Goal: Book appointment/travel/reservation

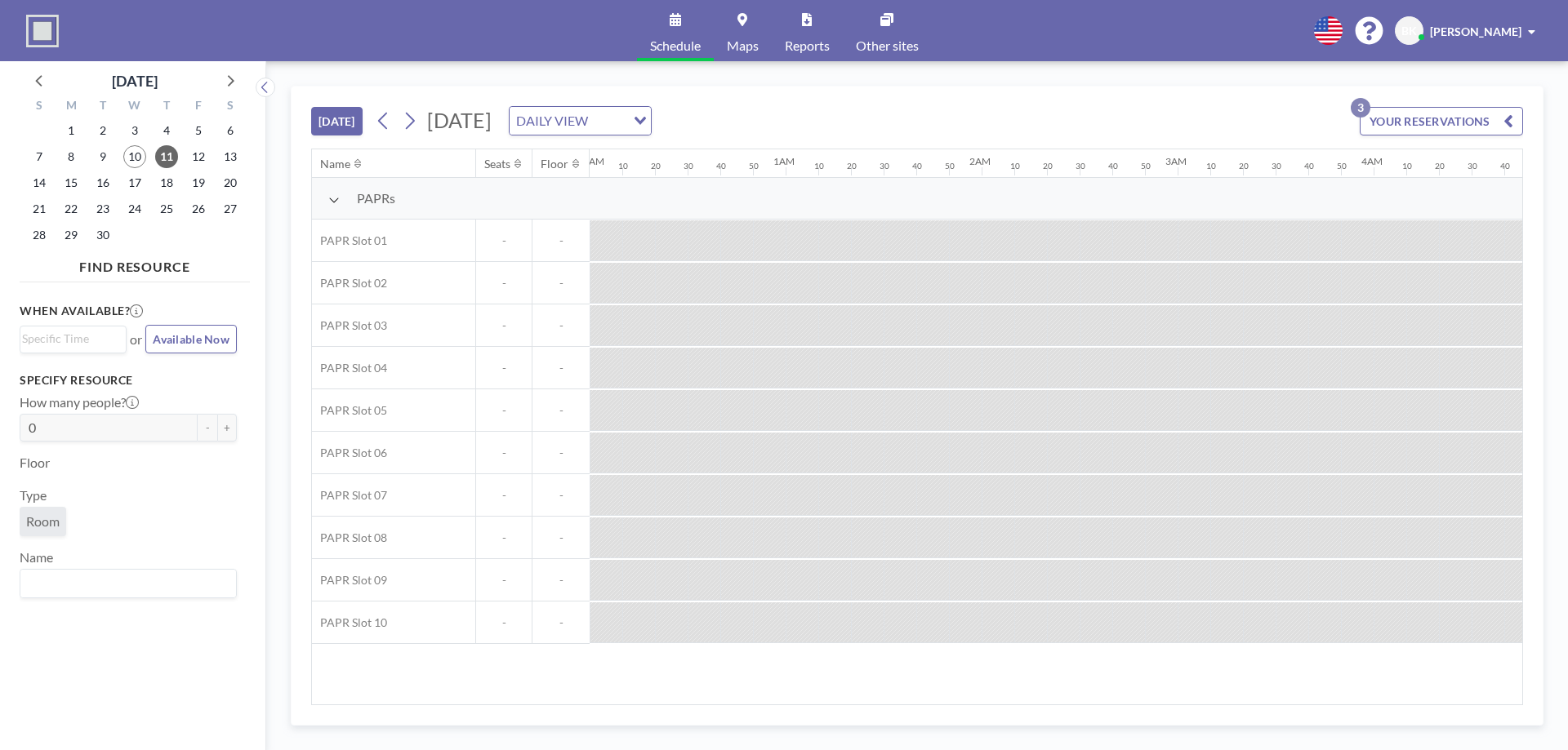
scroll to position [0, 3005]
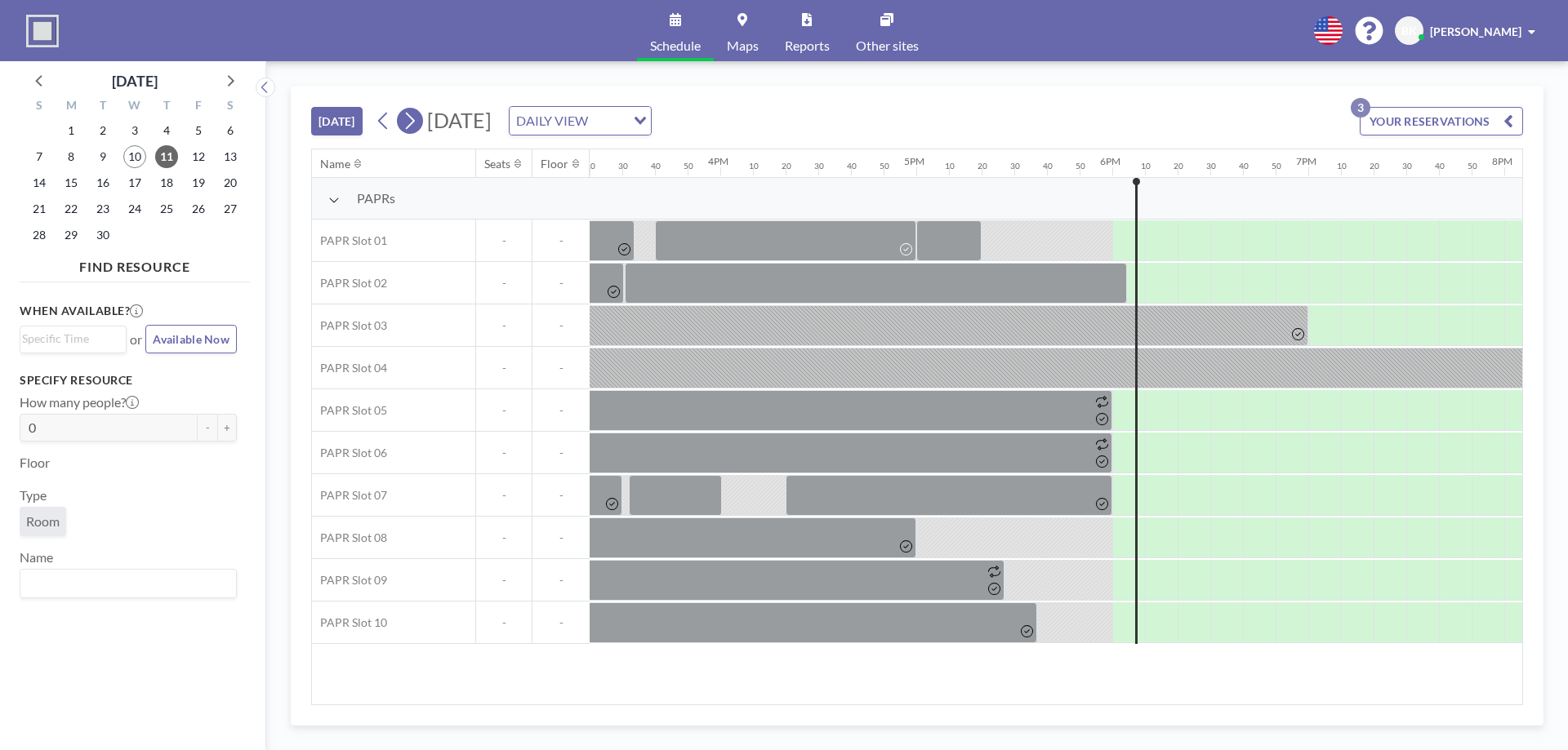
click at [421, 123] on button at bounding box center [410, 121] width 26 height 26
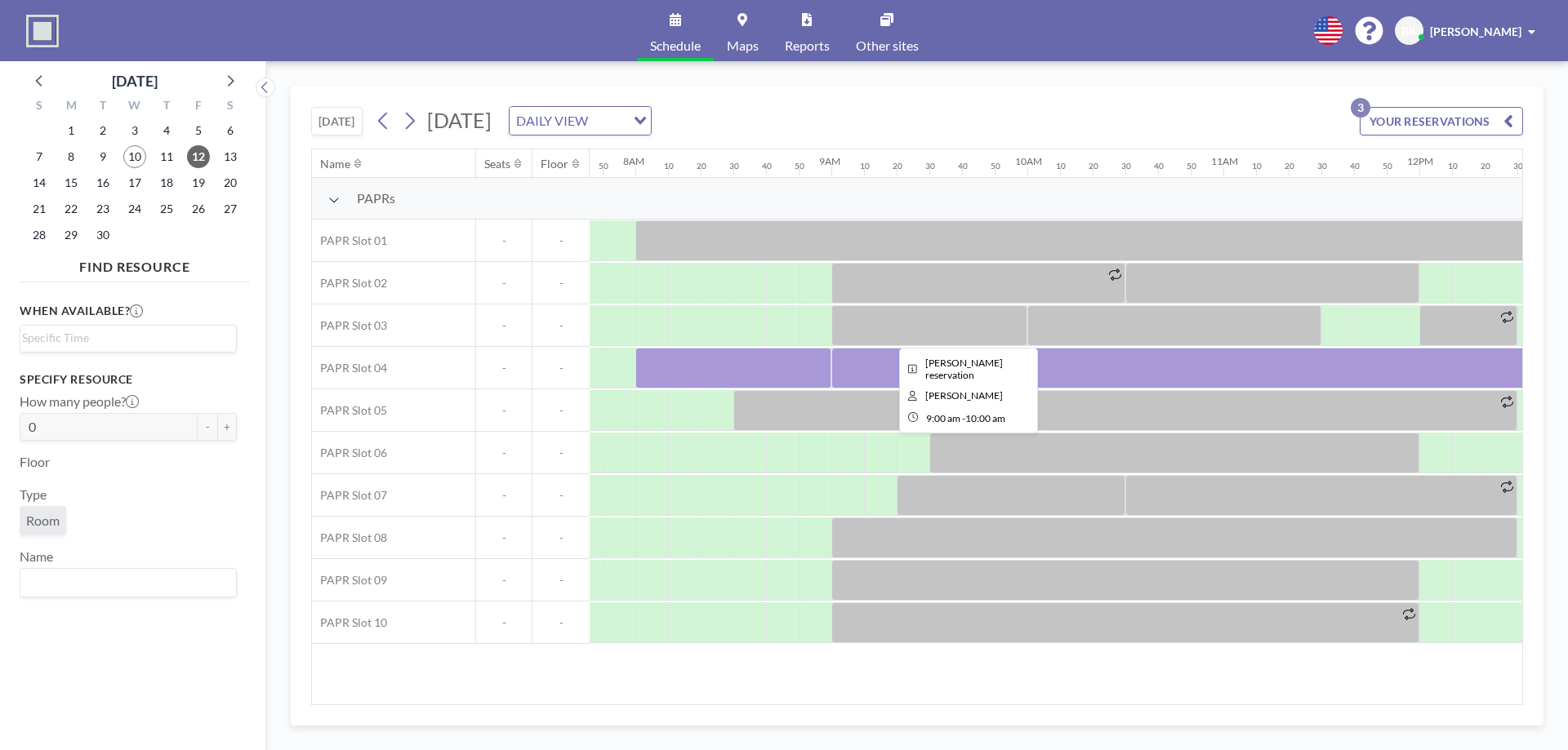
scroll to position [0, 1535]
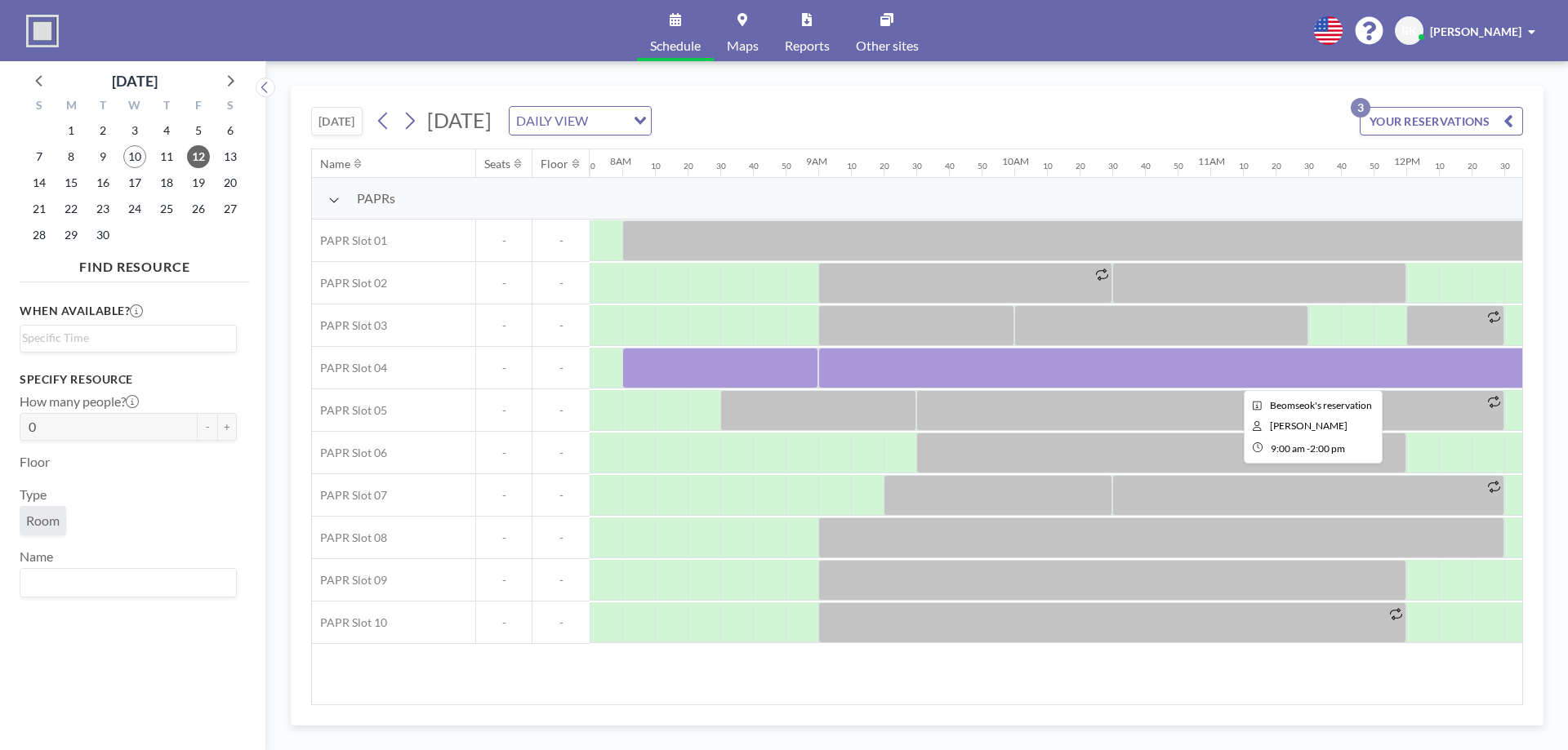
click at [1012, 354] on div at bounding box center [1307, 368] width 980 height 40
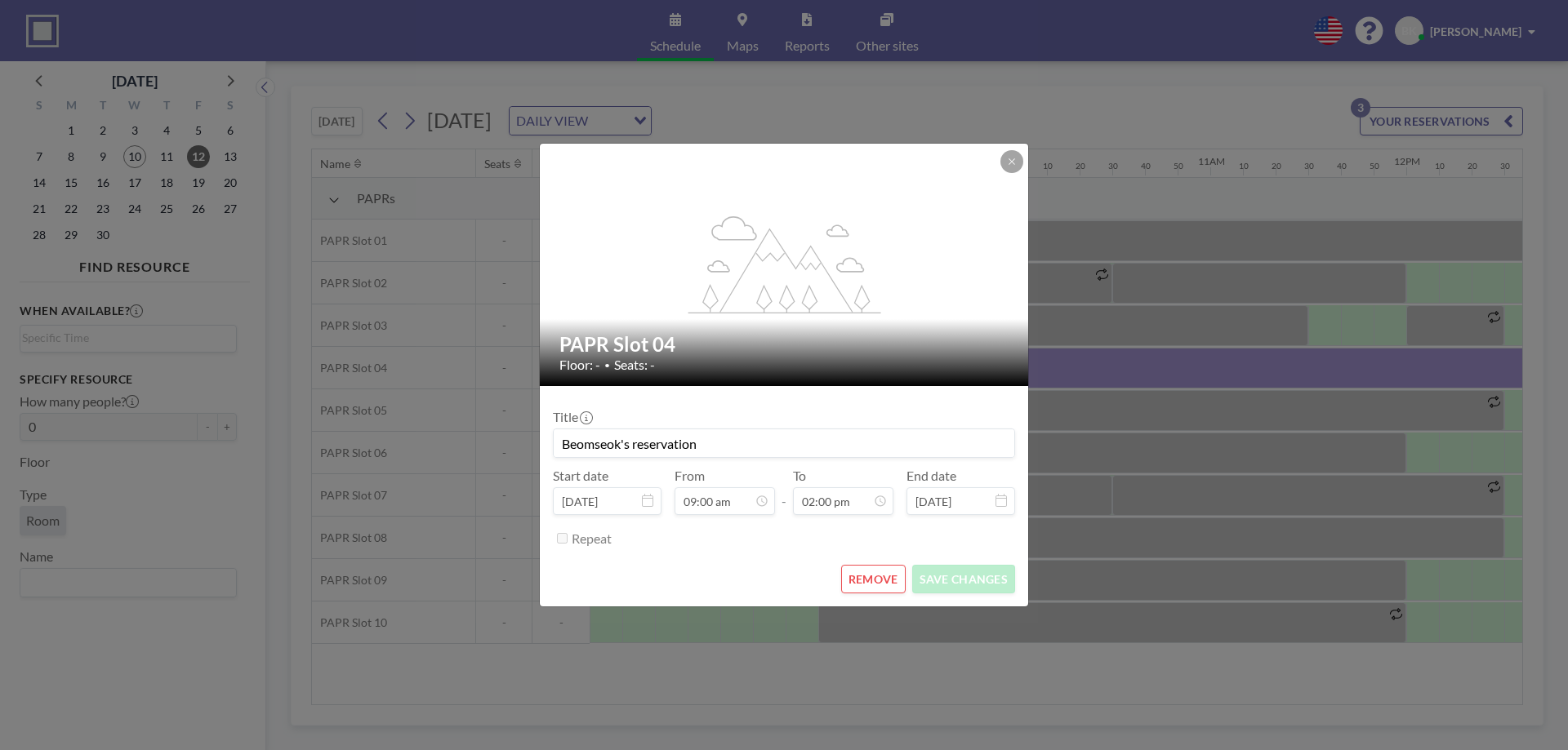
click at [862, 574] on button "REMOVE" at bounding box center [872, 579] width 64 height 28
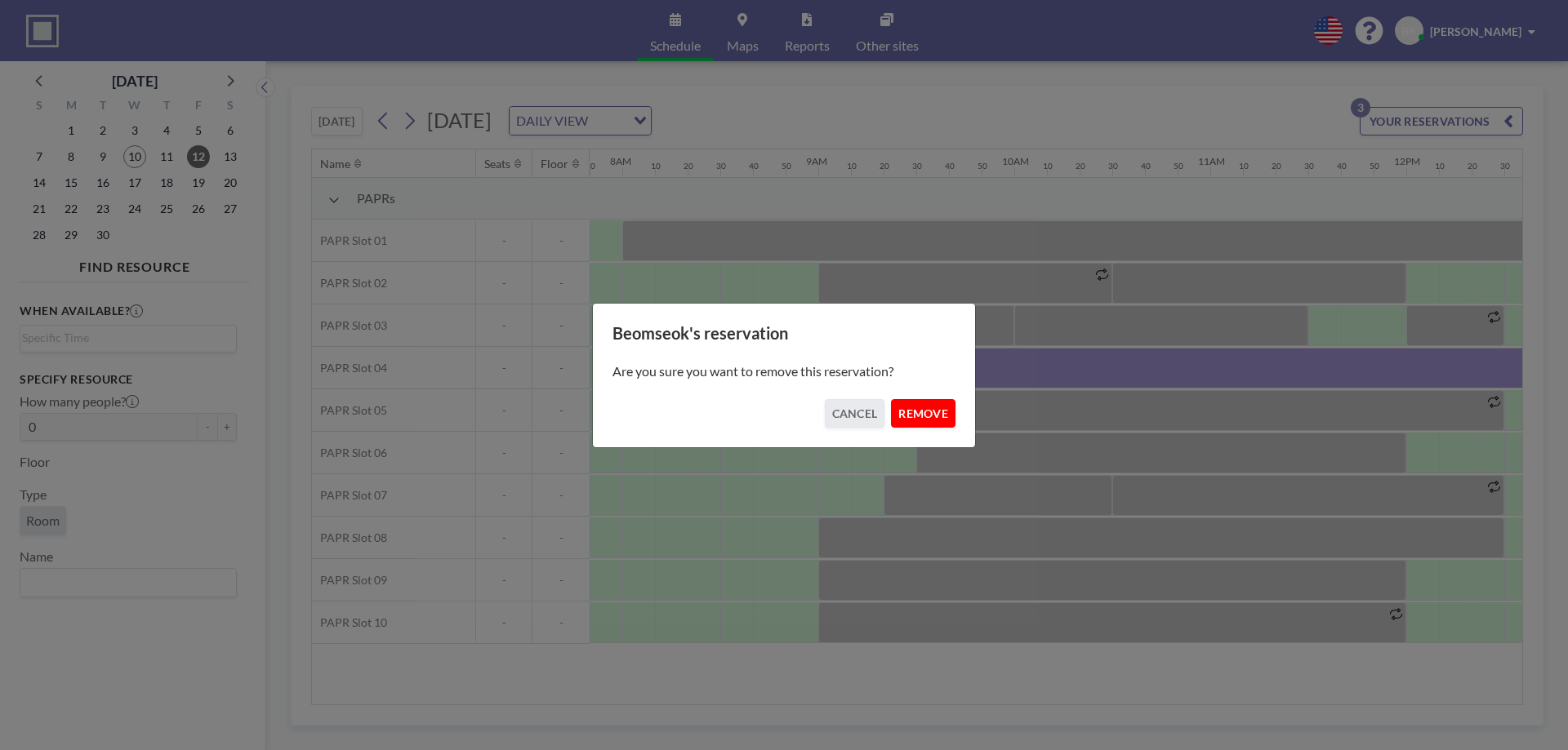
click at [902, 411] on button "REMOVE" at bounding box center [923, 414] width 64 height 28
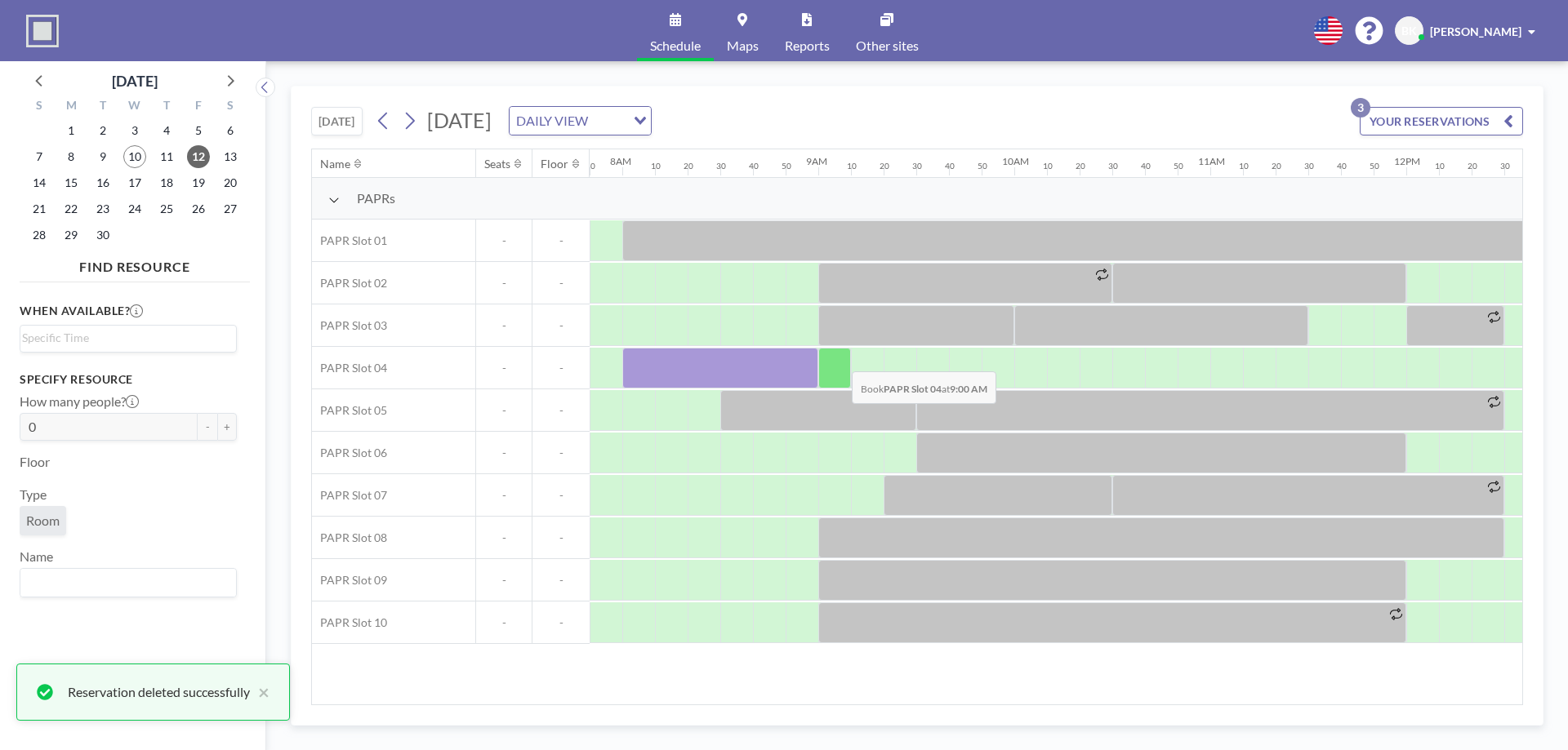
click at [839, 359] on div at bounding box center [834, 368] width 33 height 40
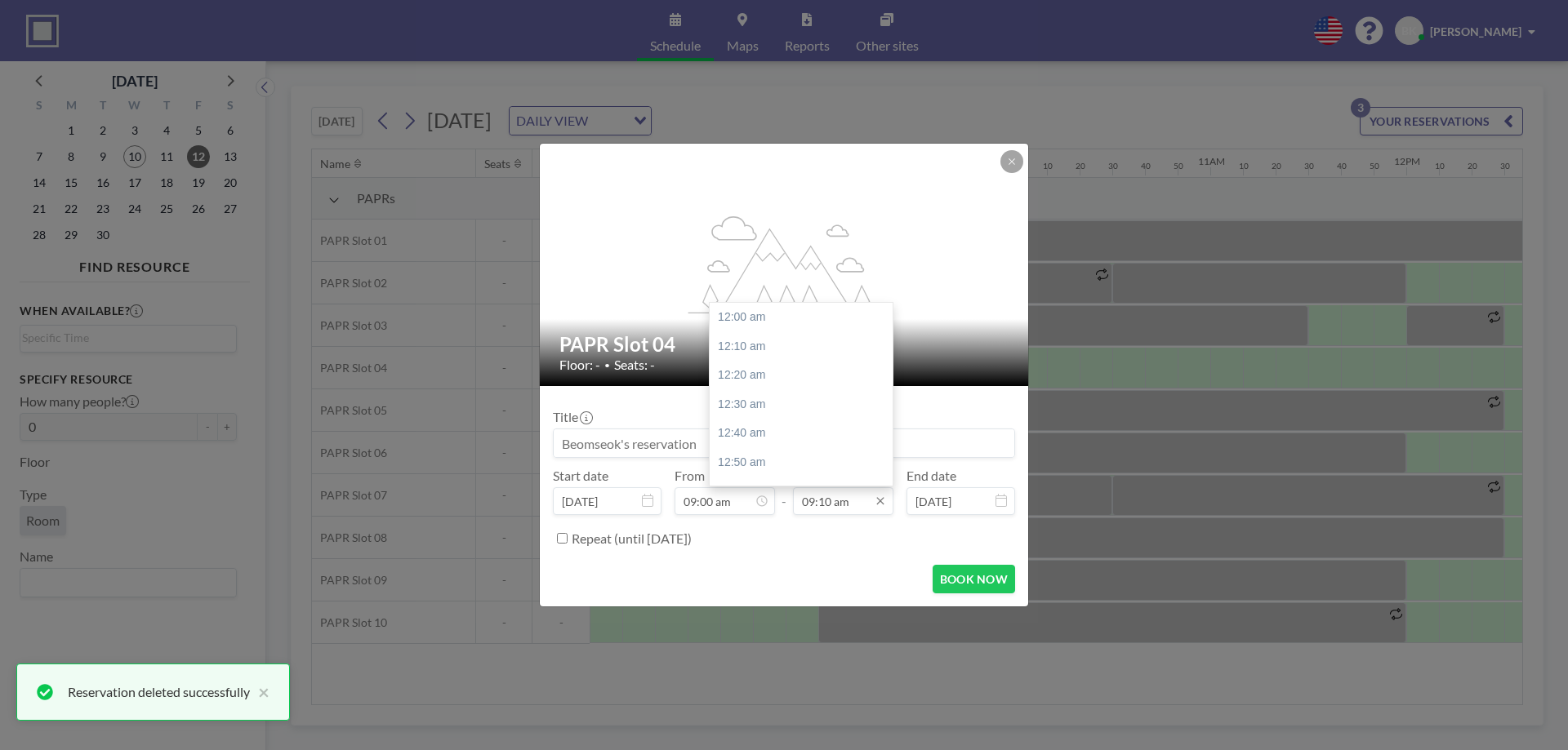
scroll to position [1599, 0]
click at [836, 514] on input "09:10 am" at bounding box center [843, 502] width 100 height 28
click at [799, 461] on div "10:00 am" at bounding box center [805, 462] width 191 height 29
type input "10:00 am"
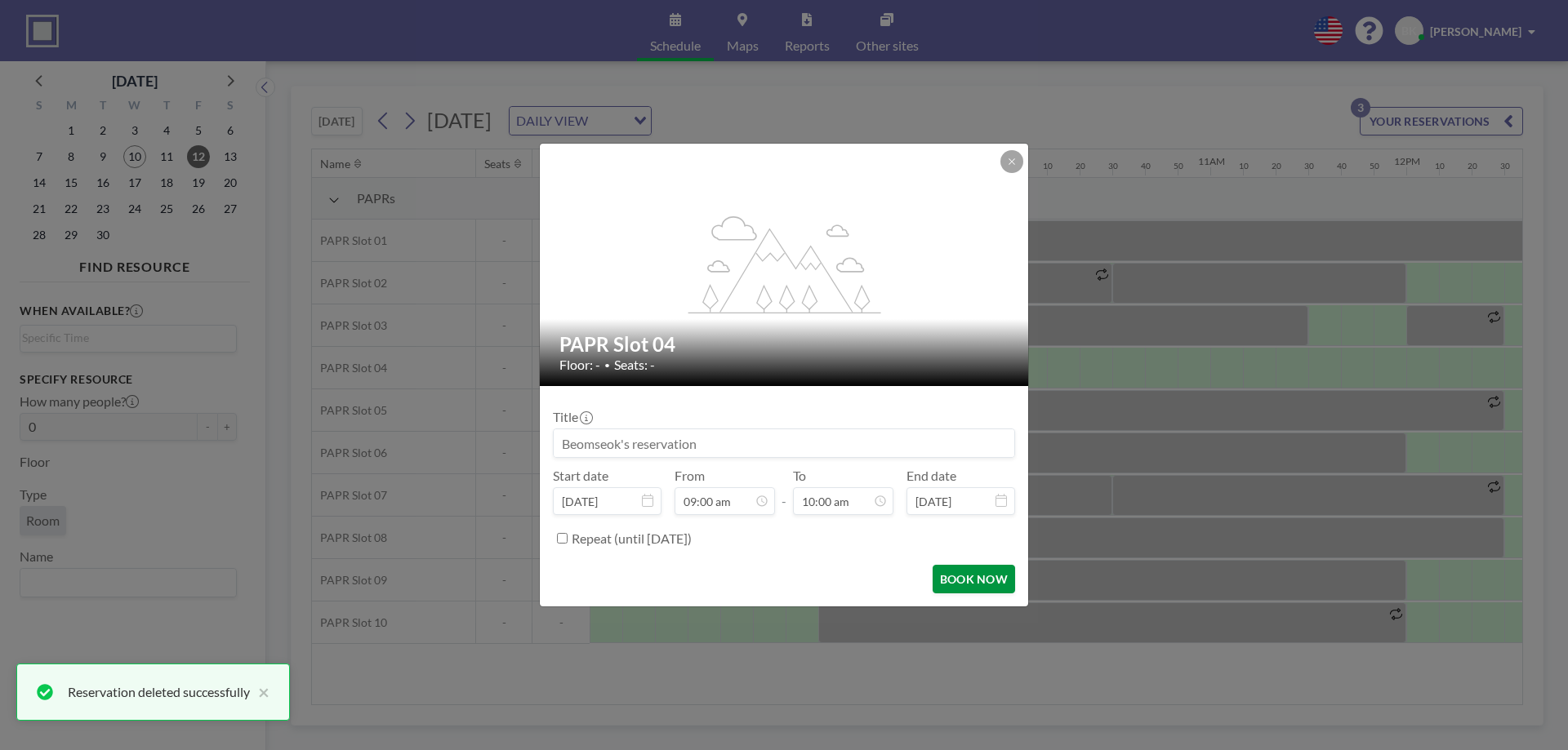
click at [968, 585] on button "BOOK NOW" at bounding box center [974, 579] width 83 height 28
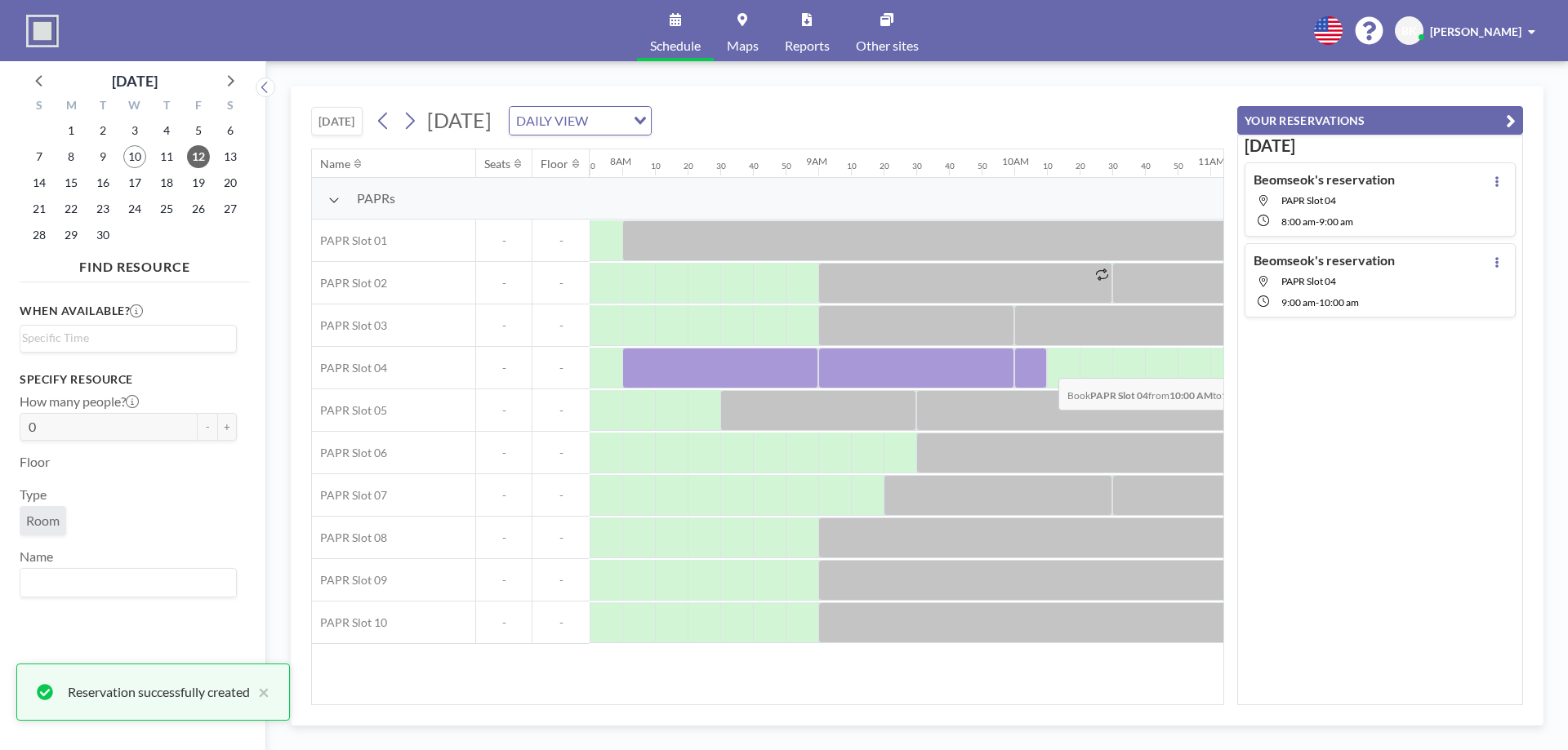
click at [1045, 366] on div at bounding box center [1030, 368] width 33 height 40
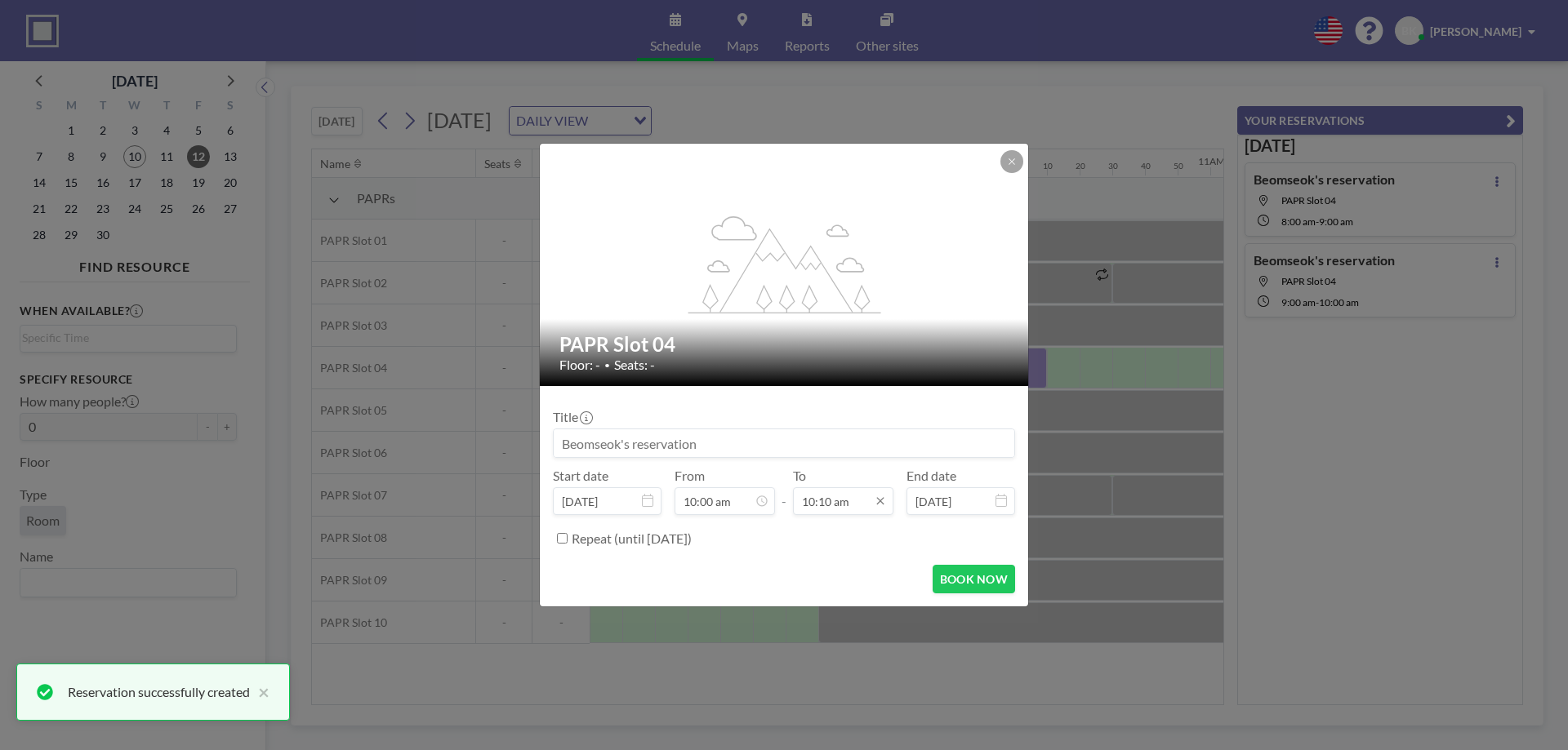
scroll to position [0, 0]
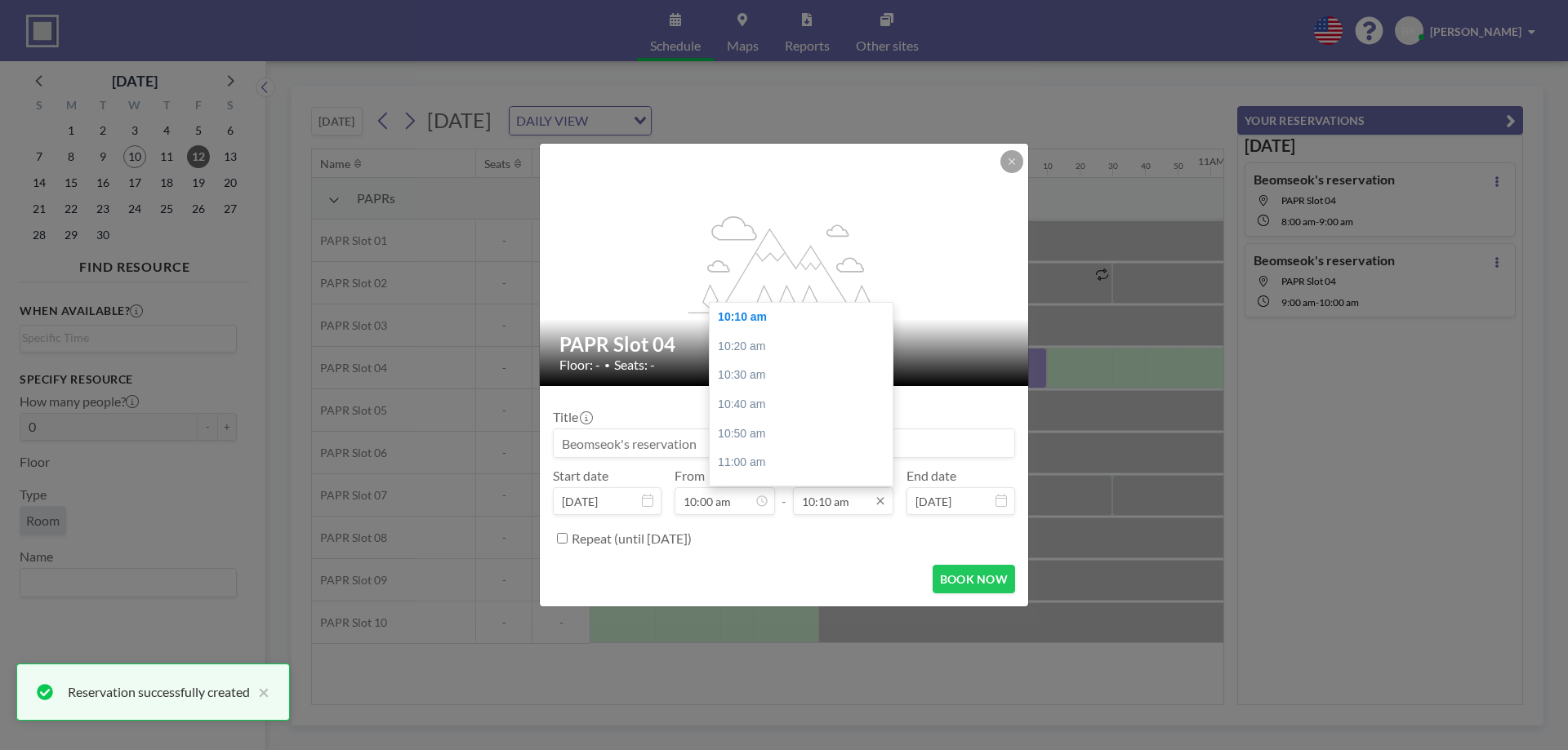
click at [847, 512] on input "10:10 am" at bounding box center [843, 502] width 100 height 28
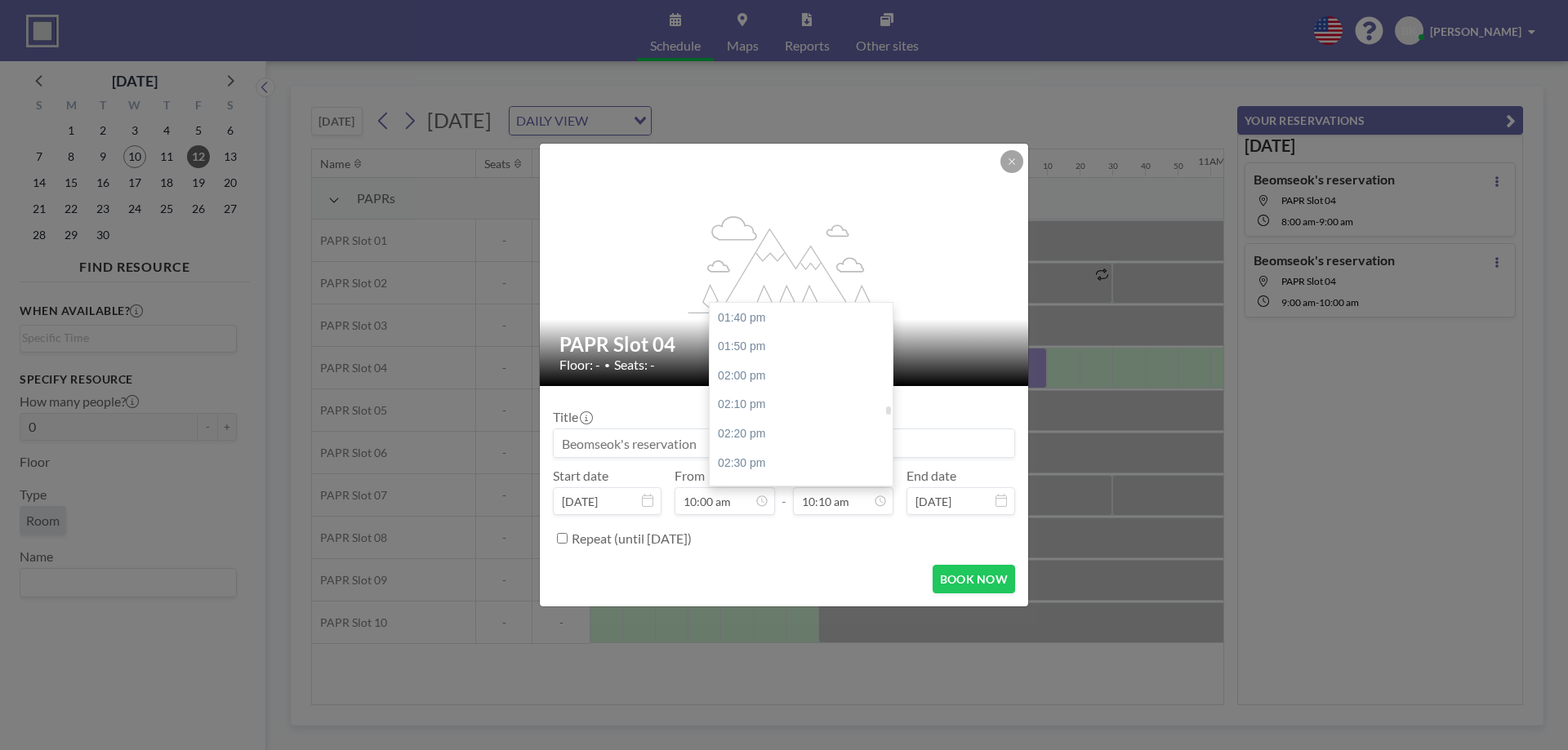
scroll to position [2426, 0]
click at [767, 343] on div "02:00 pm" at bounding box center [805, 333] width 191 height 29
type input "02:00 pm"
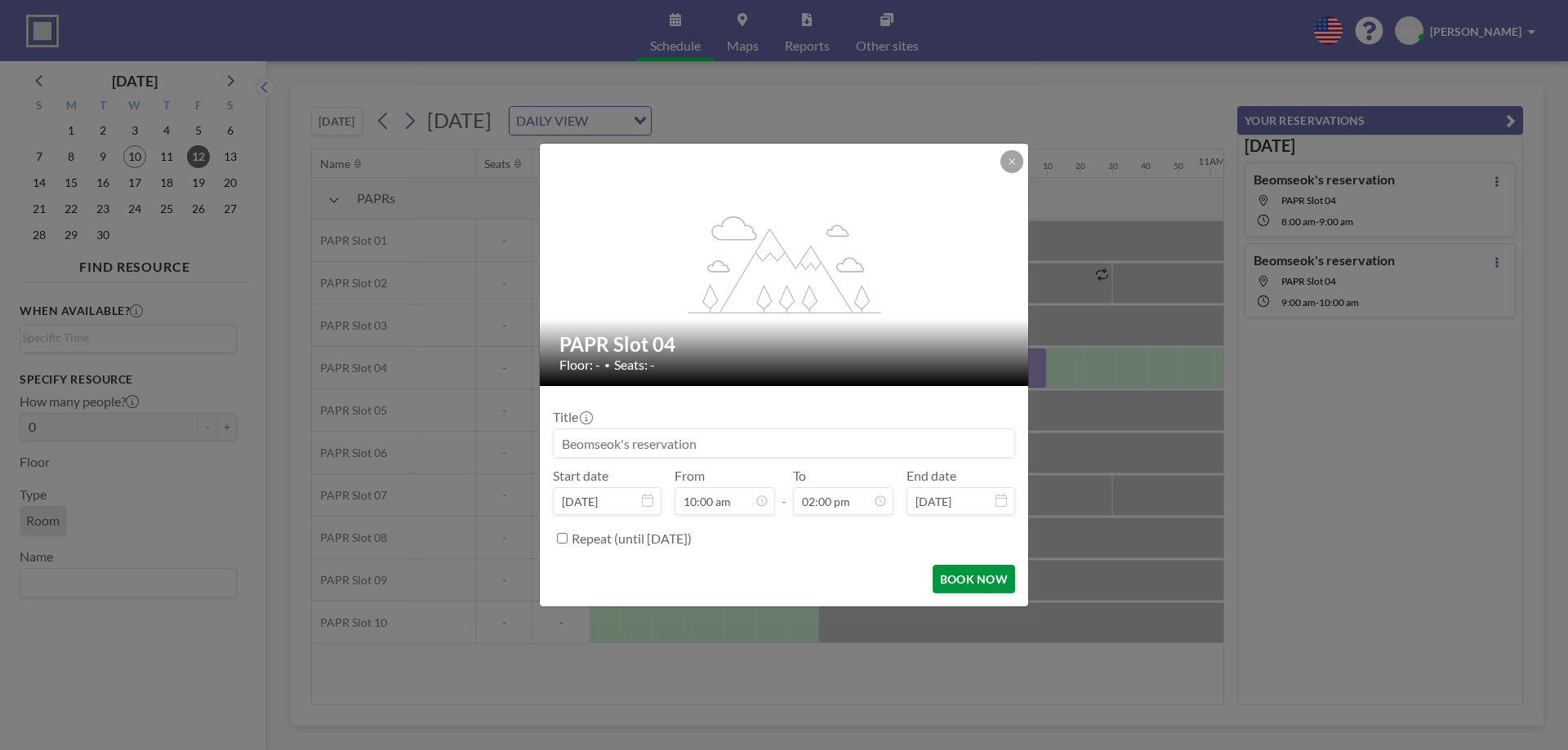
scroll to position [2441, 0]
click at [968, 579] on button "BOOK NOW" at bounding box center [974, 579] width 83 height 28
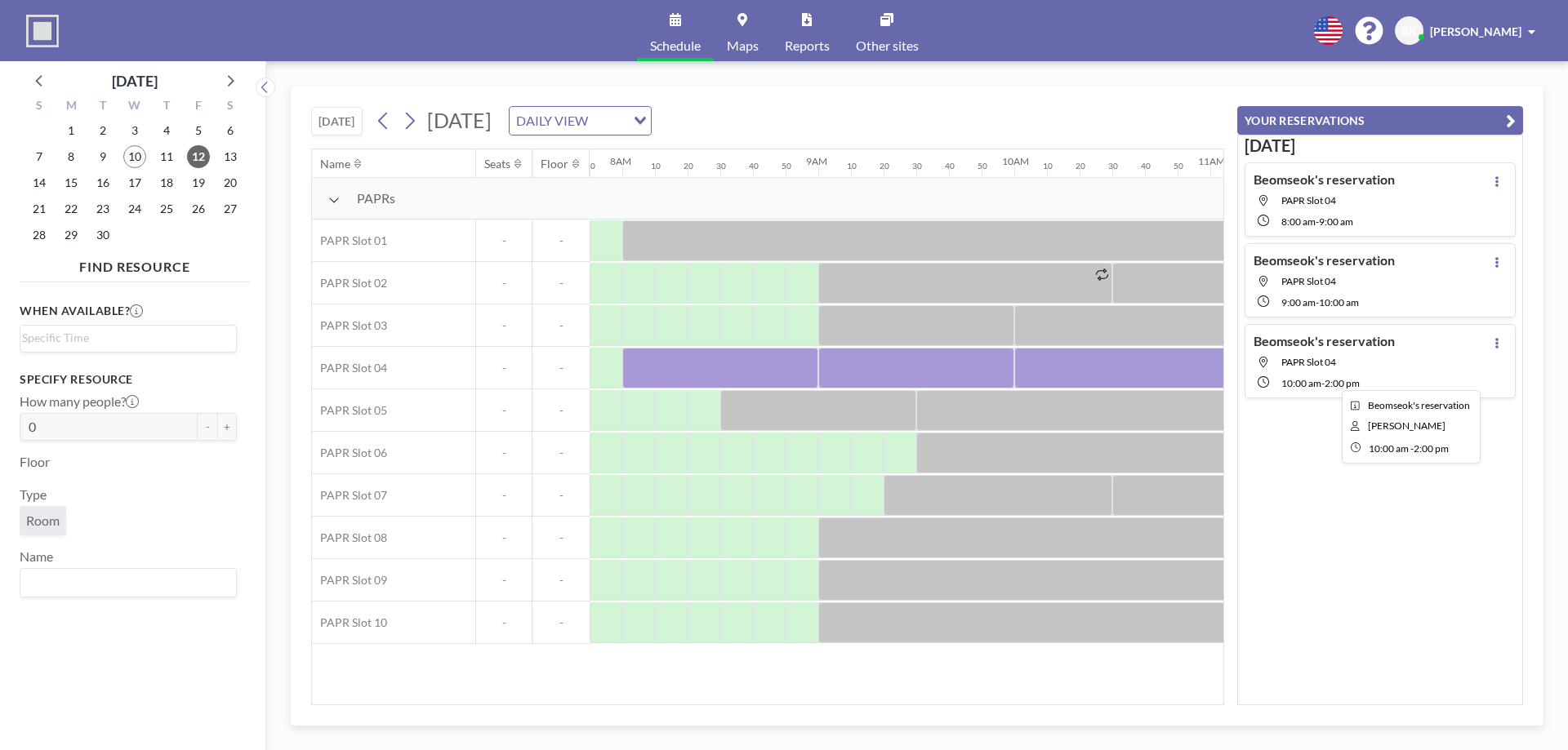
click at [1099, 366] on div at bounding box center [1406, 368] width 784 height 40
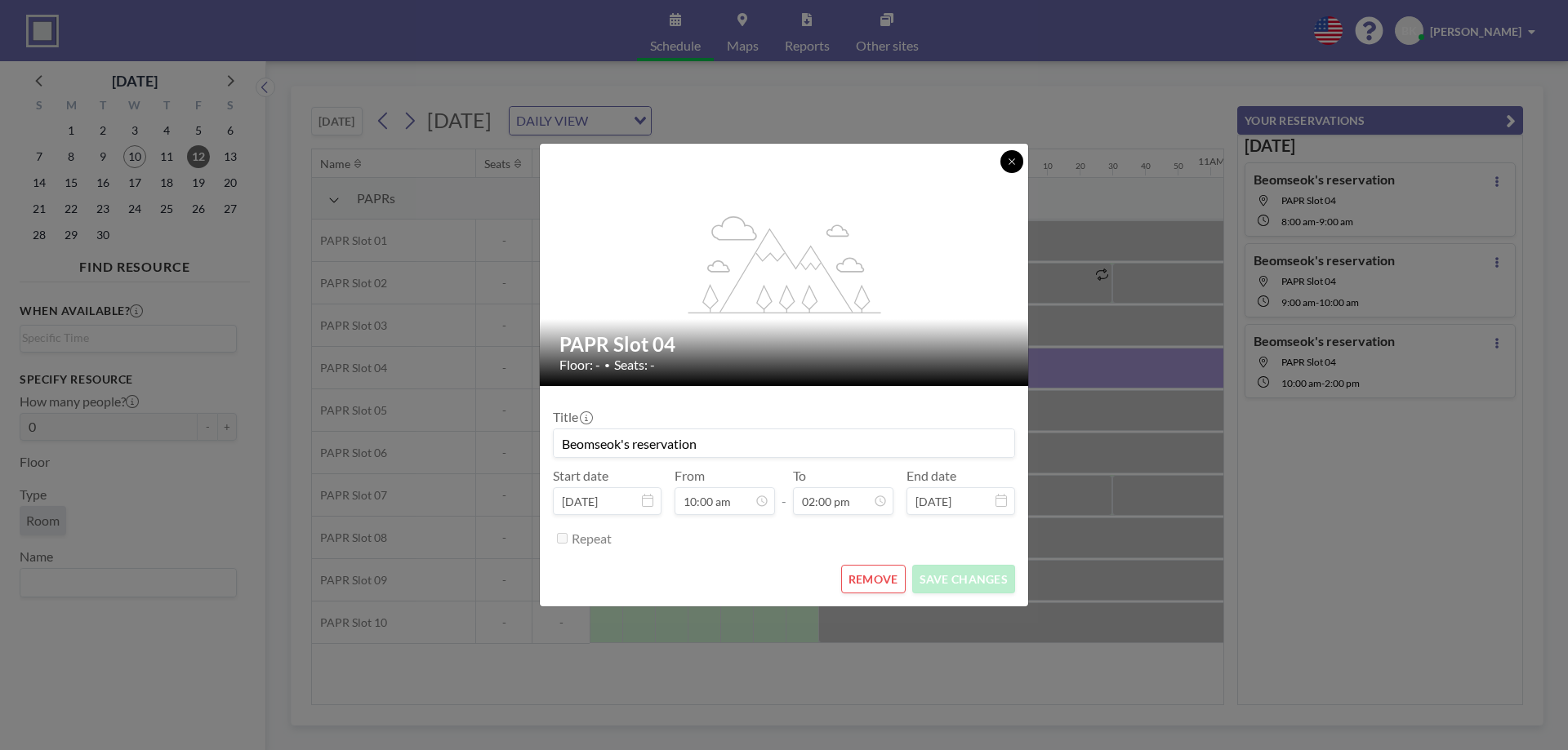
click at [1005, 167] on button at bounding box center [1012, 162] width 23 height 23
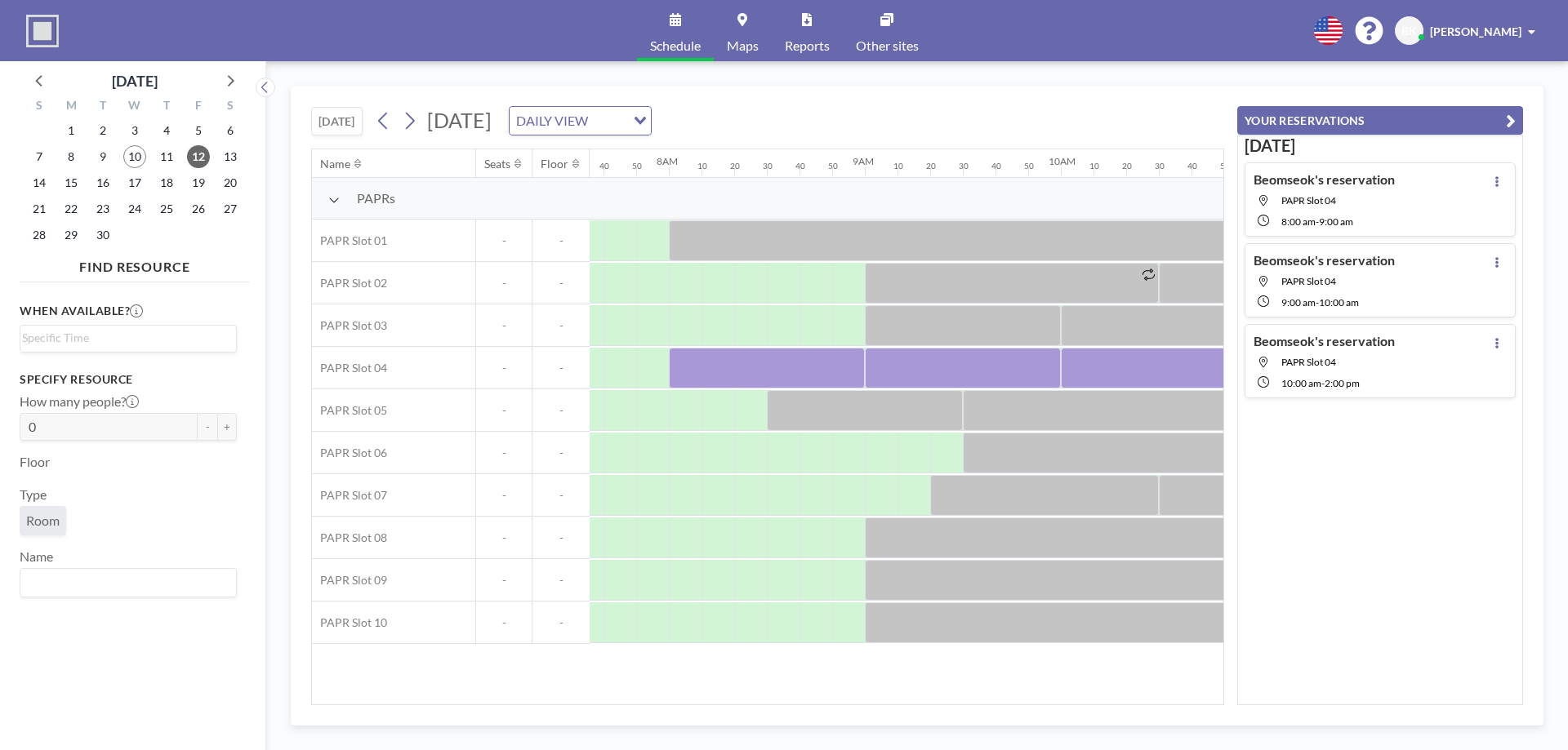
scroll to position [0, 1535]
